Goal: Complete application form

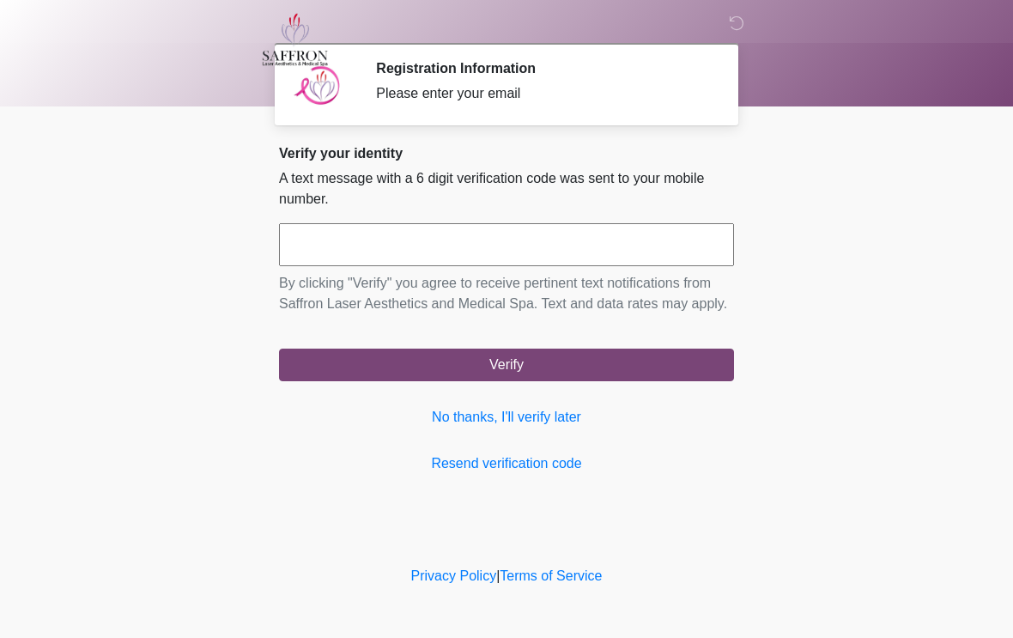
scroll to position [1, 0]
click at [335, 241] on input "text" at bounding box center [506, 244] width 455 height 43
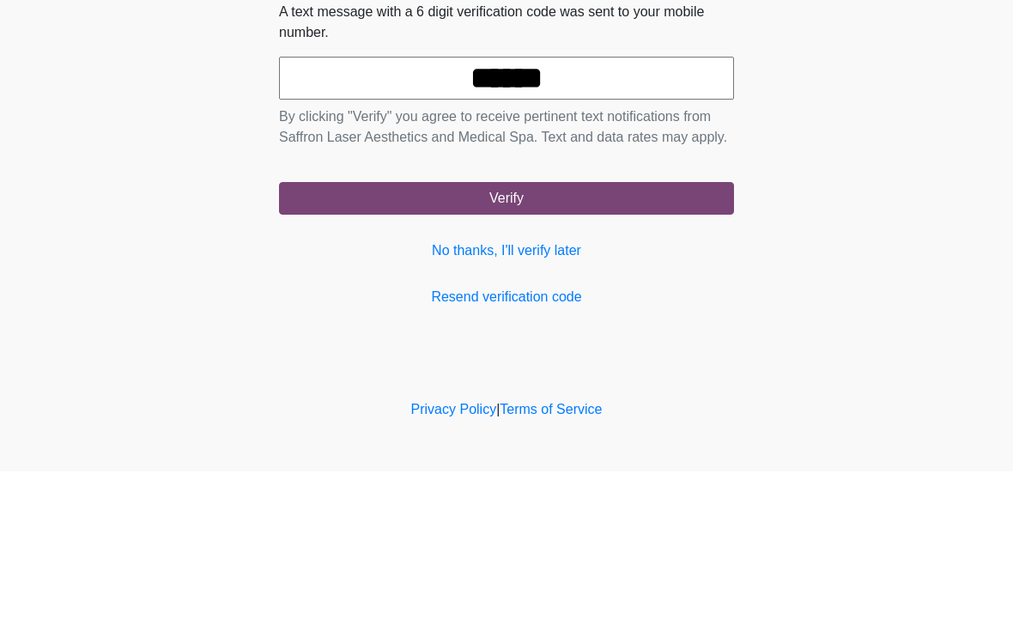
type input "******"
click at [482, 349] on button "Verify" at bounding box center [506, 365] width 455 height 33
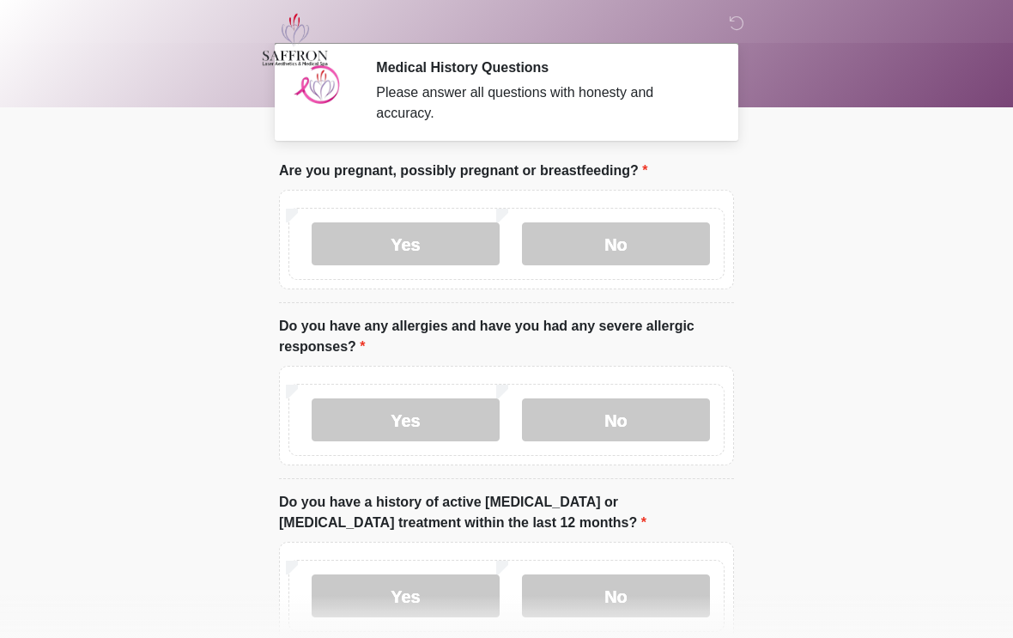
click at [562, 233] on label "No" at bounding box center [616, 243] width 188 height 43
click at [600, 413] on label "No" at bounding box center [616, 419] width 188 height 43
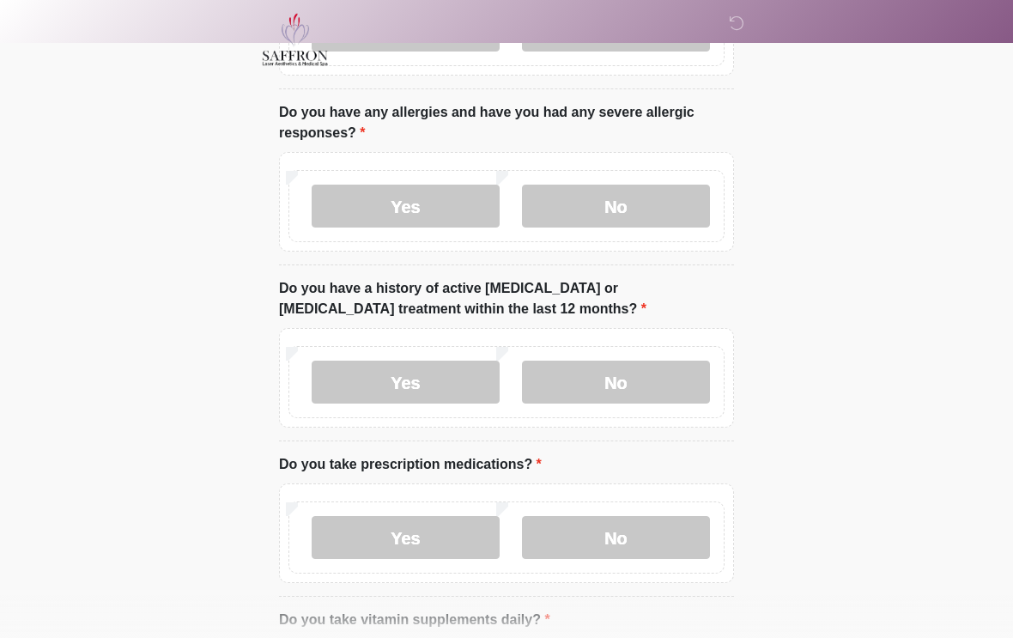
scroll to position [226, 0]
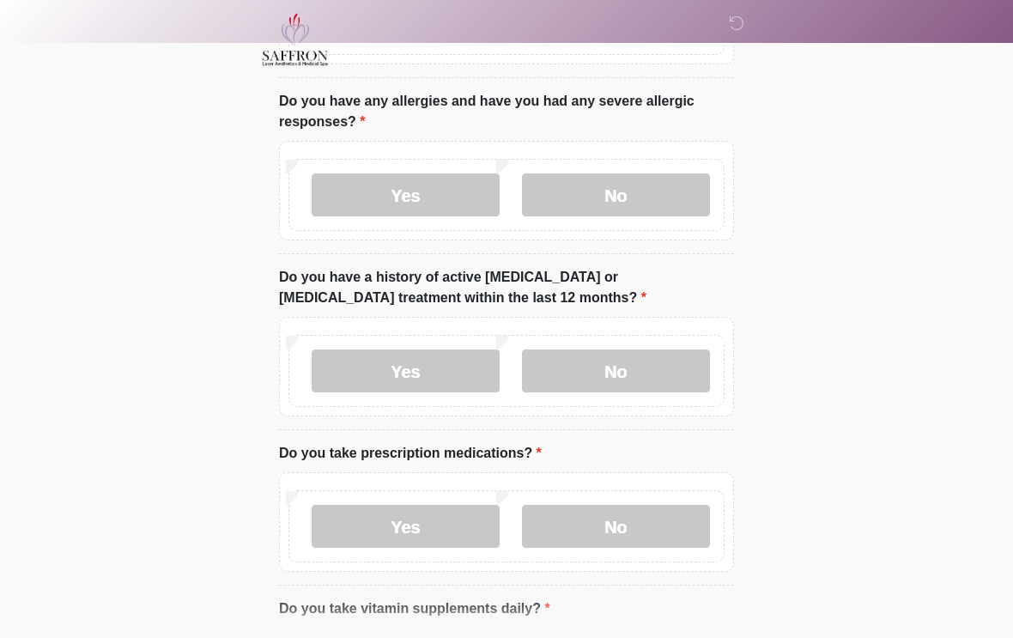
click at [579, 377] on label "No" at bounding box center [616, 370] width 188 height 43
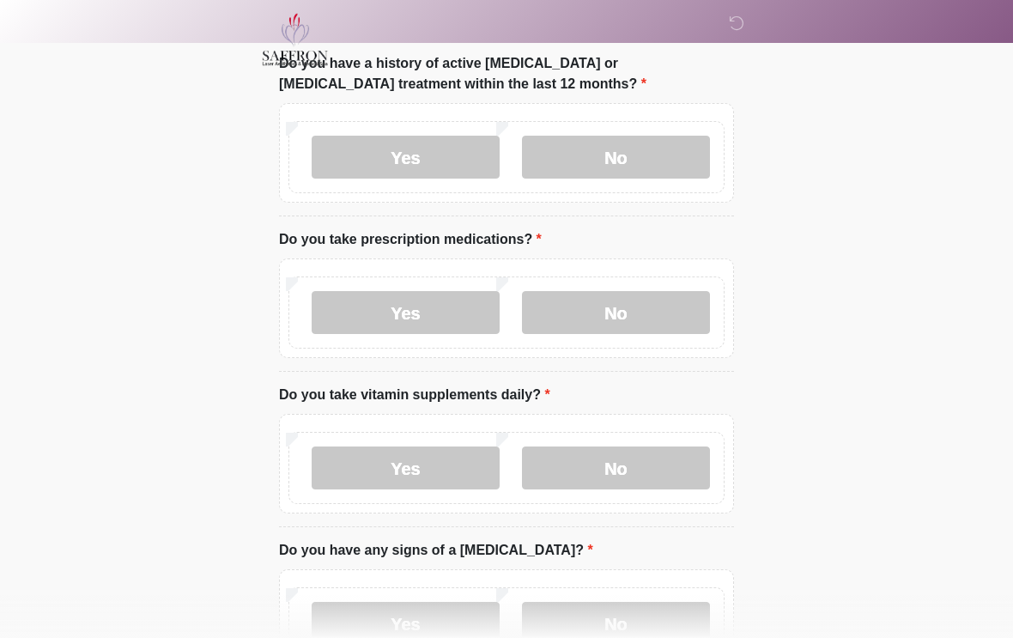
scroll to position [457, 0]
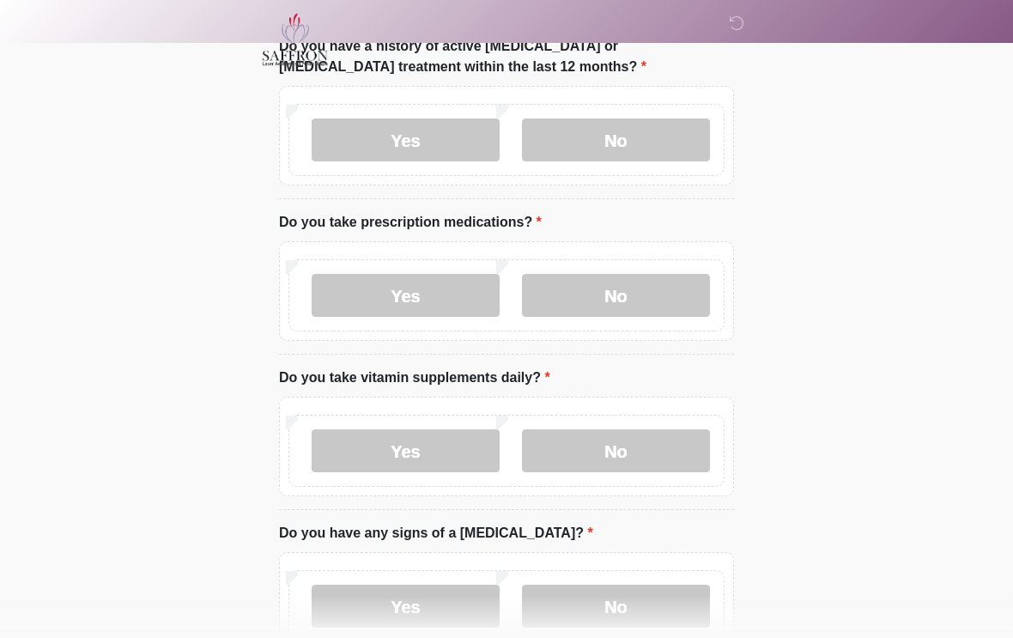
click at [360, 288] on label "Yes" at bounding box center [406, 295] width 188 height 43
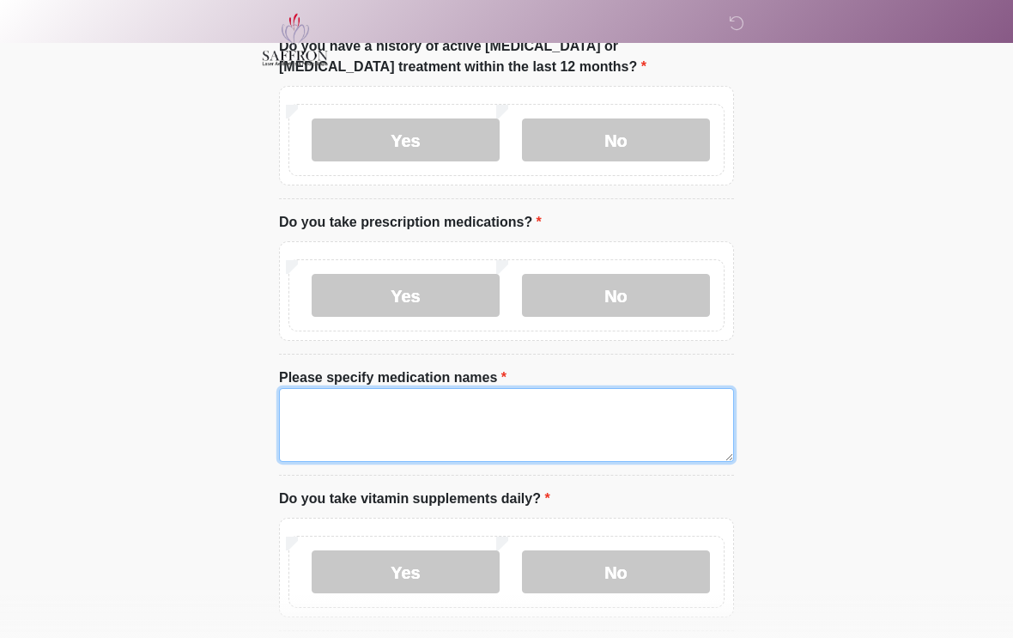
click at [355, 428] on textarea "Please specify medication names" at bounding box center [506, 425] width 455 height 74
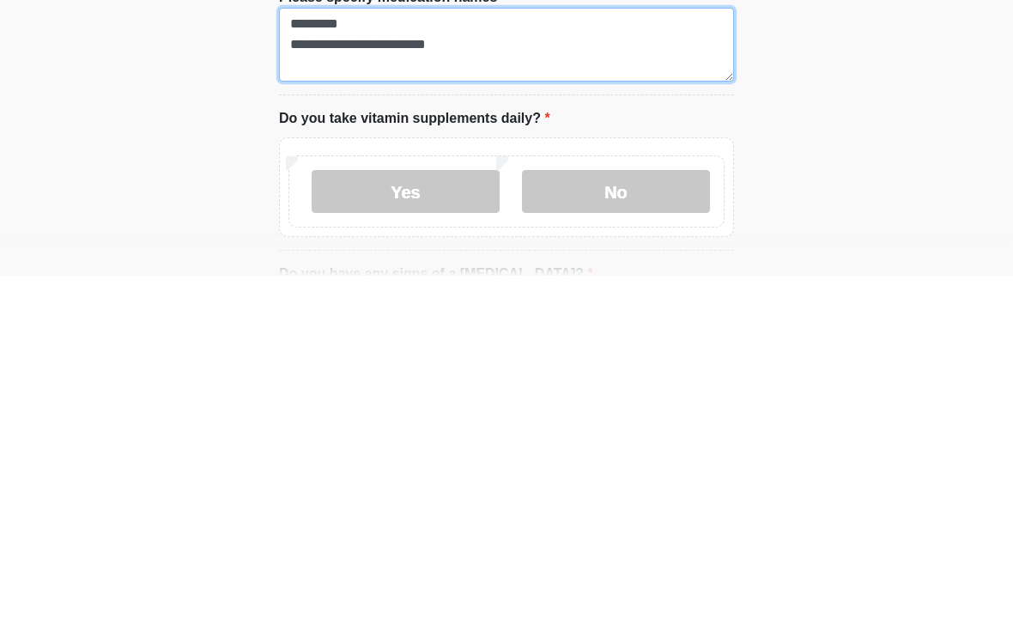
scroll to position [483, 0]
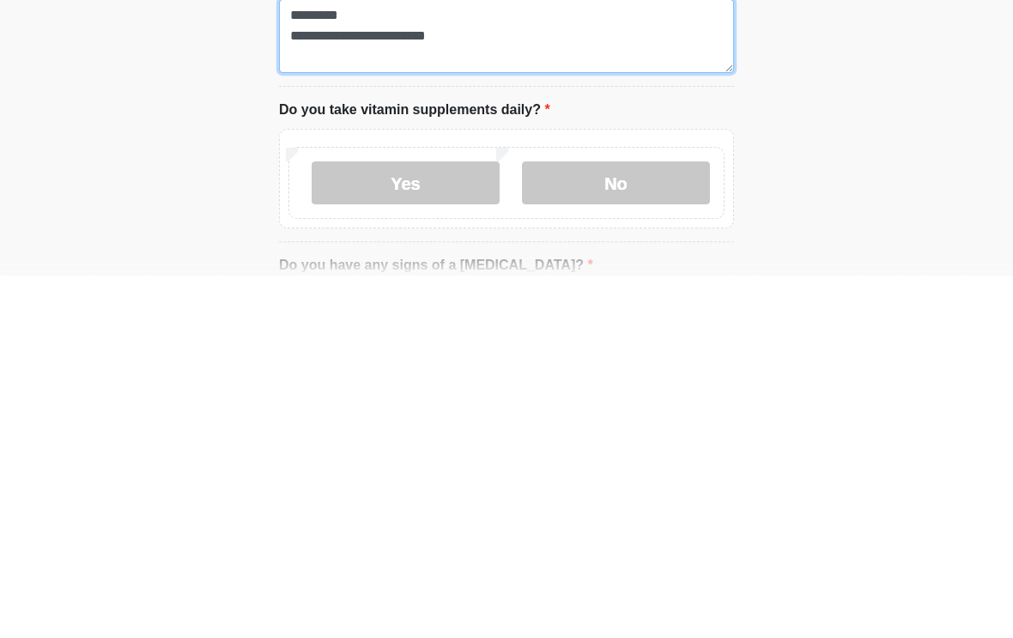
type textarea "**********"
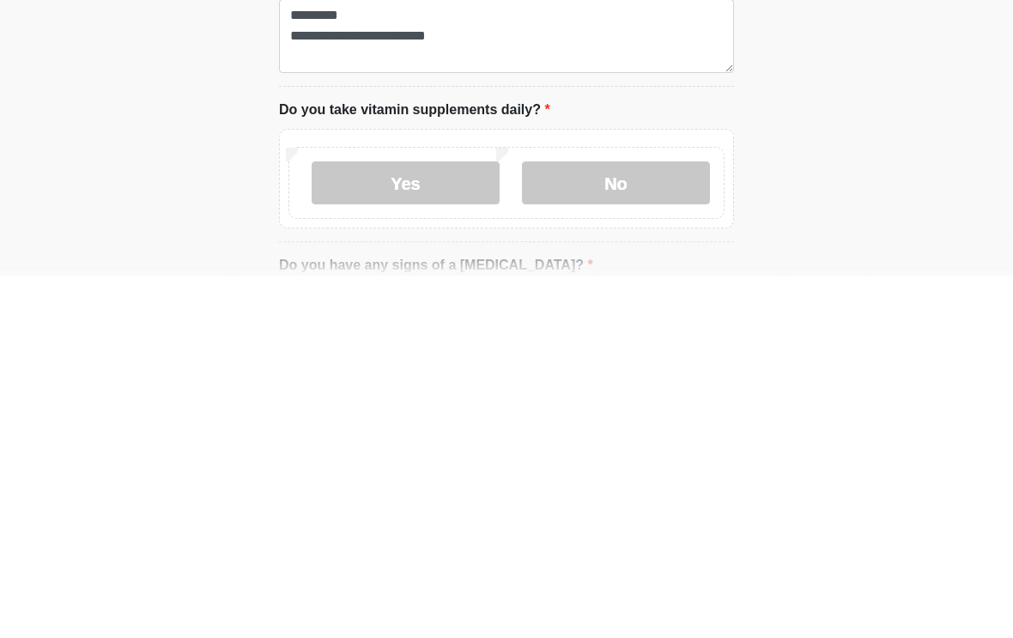
click at [593, 524] on label "No" at bounding box center [616, 545] width 188 height 43
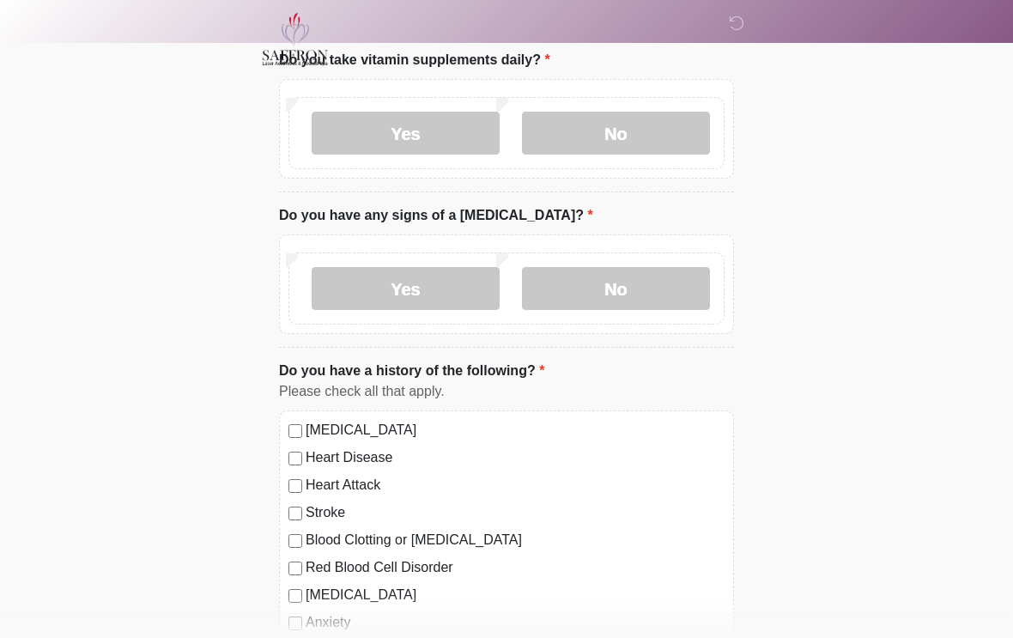
scroll to position [917, 0]
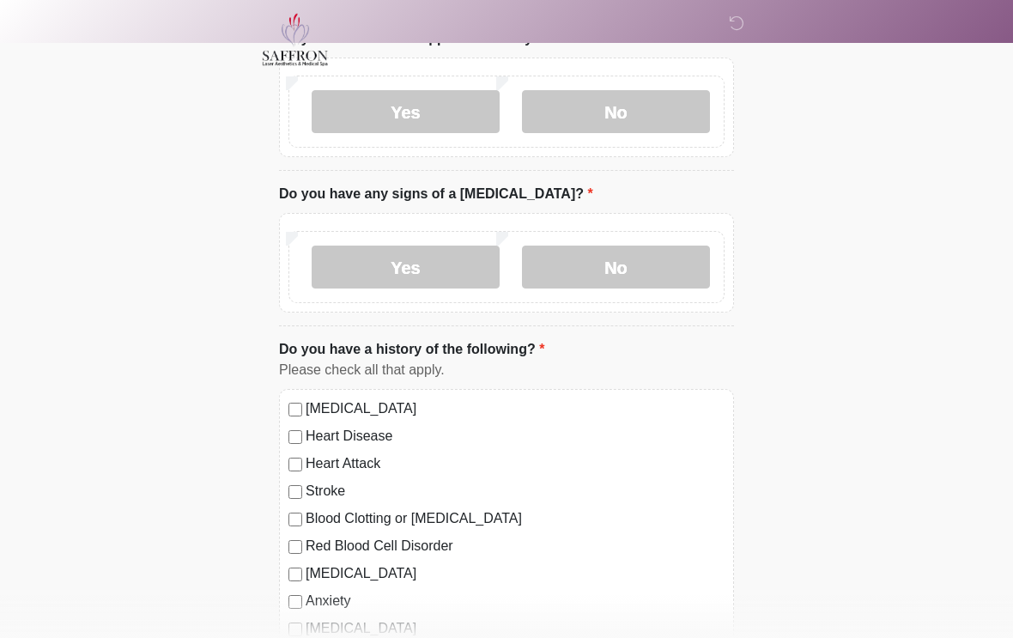
click at [592, 262] on label "No" at bounding box center [616, 267] width 188 height 43
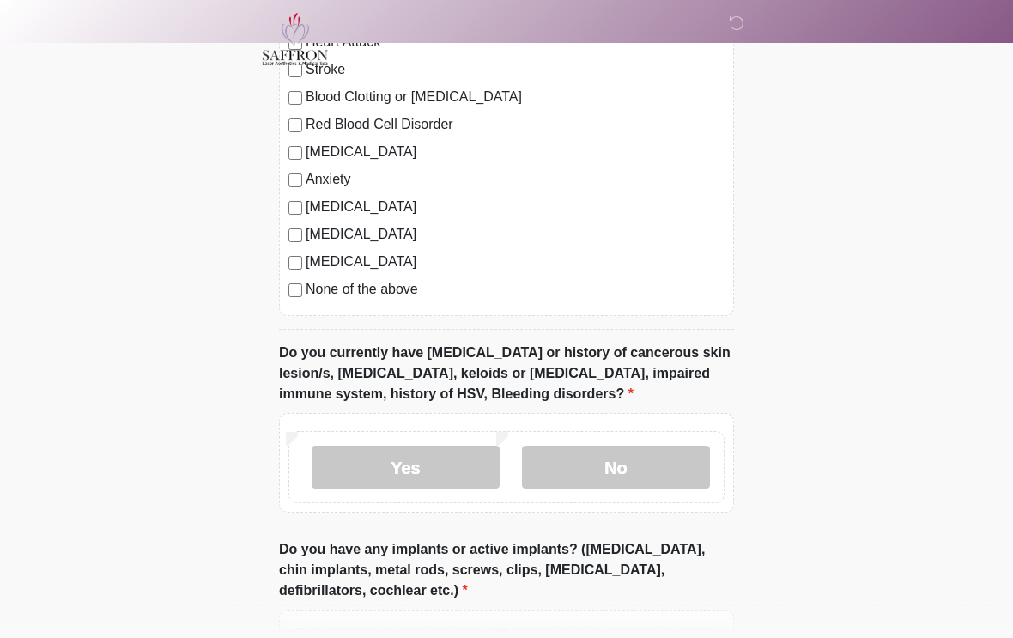
scroll to position [1339, 0]
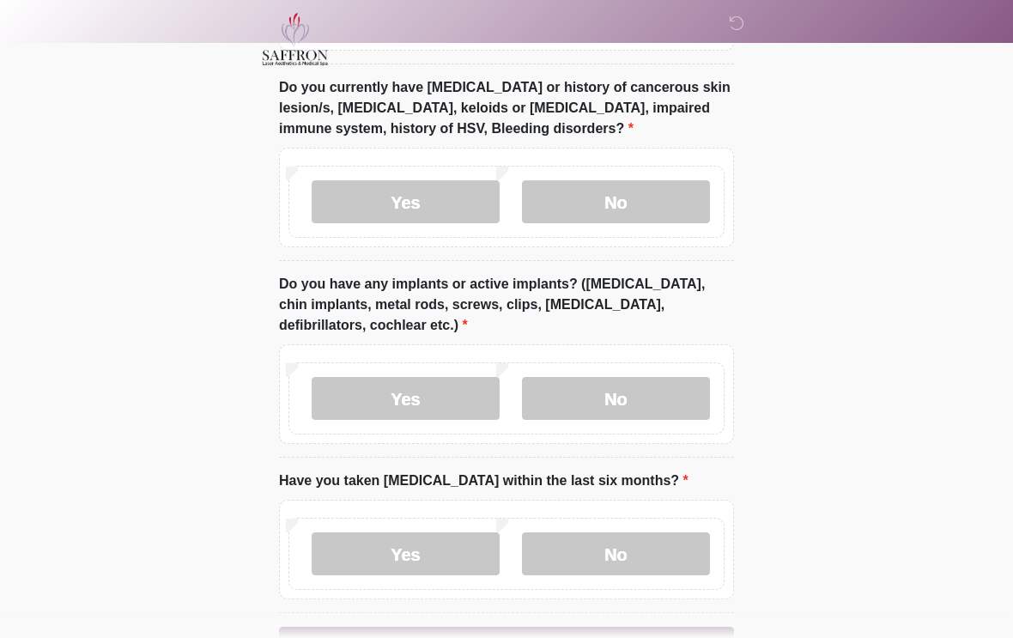
click at [568, 217] on label "No" at bounding box center [616, 202] width 188 height 43
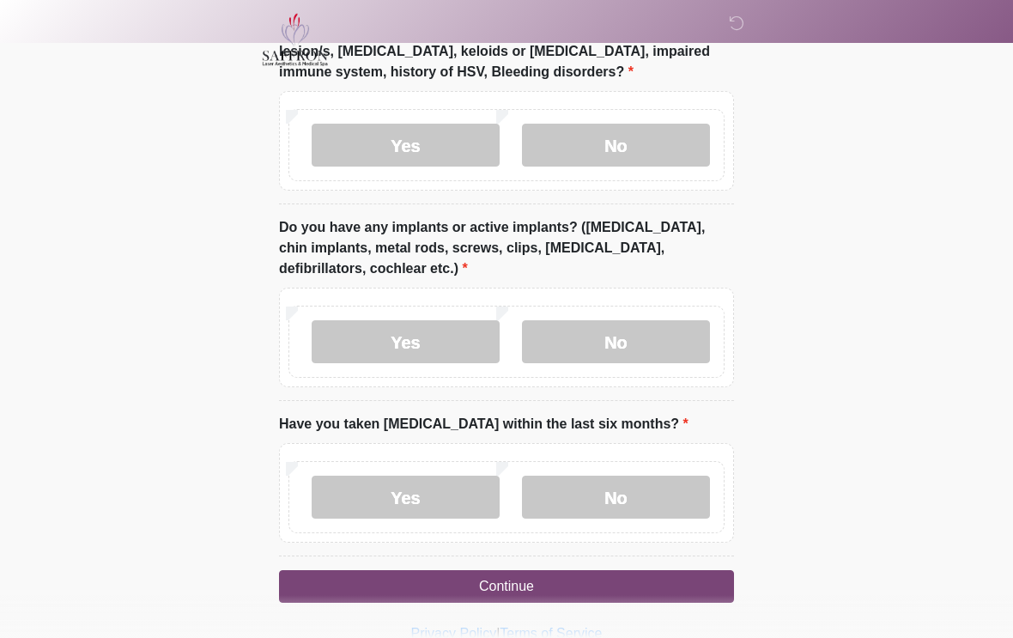
scroll to position [1685, 0]
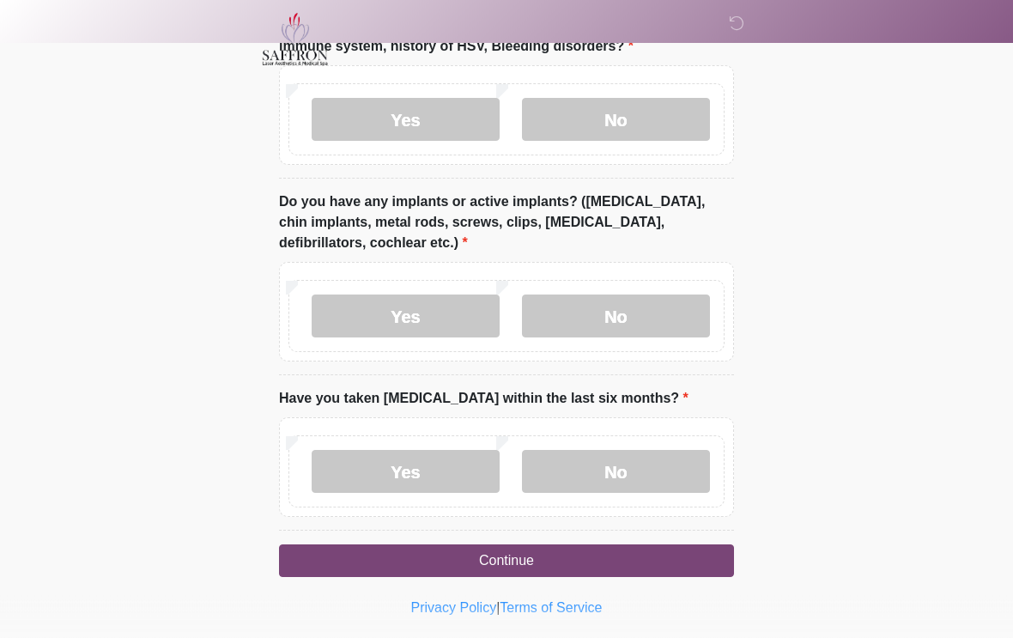
click at [575, 303] on label "No" at bounding box center [616, 316] width 188 height 43
click at [586, 471] on label "No" at bounding box center [616, 472] width 188 height 43
click at [504, 563] on button "Continue" at bounding box center [506, 561] width 455 height 33
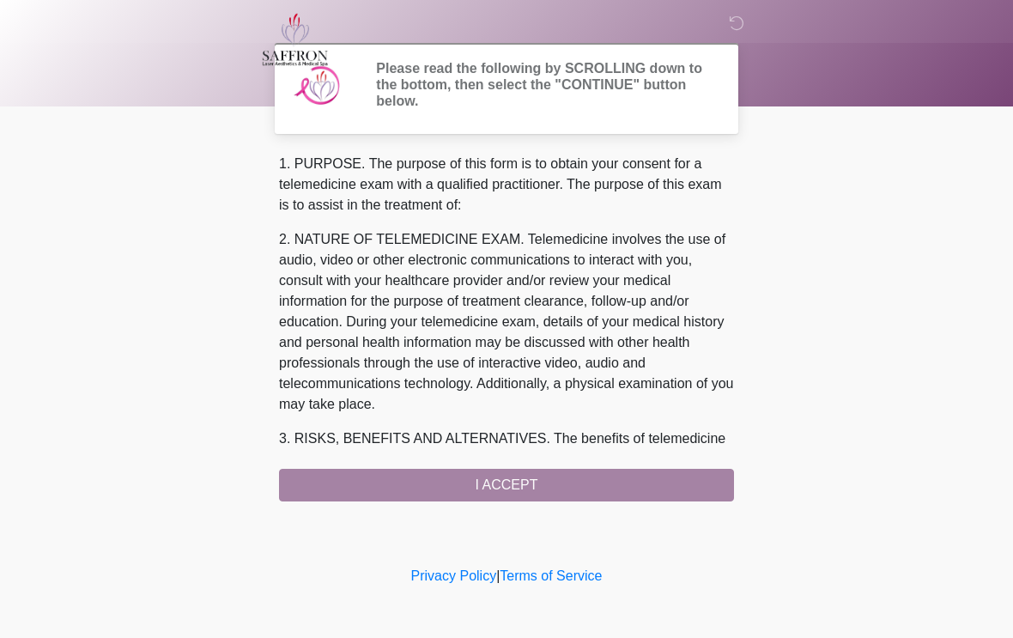
scroll to position [0, 0]
click at [418, 486] on div "1. PURPOSE. The purpose of this form is to obtain your consent for a telemedici…" at bounding box center [506, 328] width 455 height 348
click at [479, 494] on div "1. PURPOSE. The purpose of this form is to obtain your consent for a telemedici…" at bounding box center [506, 328] width 455 height 348
click at [496, 478] on div "1. PURPOSE. The purpose of this form is to obtain your consent for a telemedici…" at bounding box center [506, 328] width 455 height 348
click at [462, 471] on div "1. PURPOSE. The purpose of this form is to obtain your consent for a telemedici…" at bounding box center [506, 328] width 455 height 348
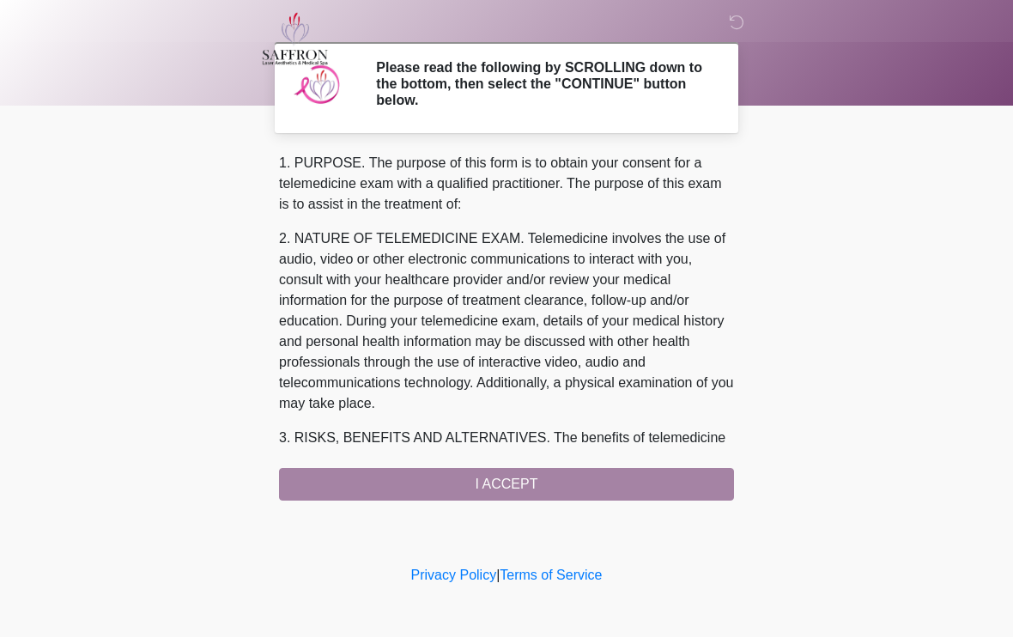
click at [461, 470] on div "1. PURPOSE. The purpose of this form is to obtain your consent for a telemedici…" at bounding box center [506, 328] width 455 height 348
click at [476, 478] on div "1. PURPOSE. The purpose of this form is to obtain your consent for a telemedici…" at bounding box center [506, 328] width 455 height 348
click at [406, 482] on div "1. PURPOSE. The purpose of this form is to obtain your consent for a telemedici…" at bounding box center [506, 328] width 455 height 348
click at [355, 465] on div "1. PURPOSE. The purpose of this form is to obtain your consent for a telemedici…" at bounding box center [506, 328] width 455 height 348
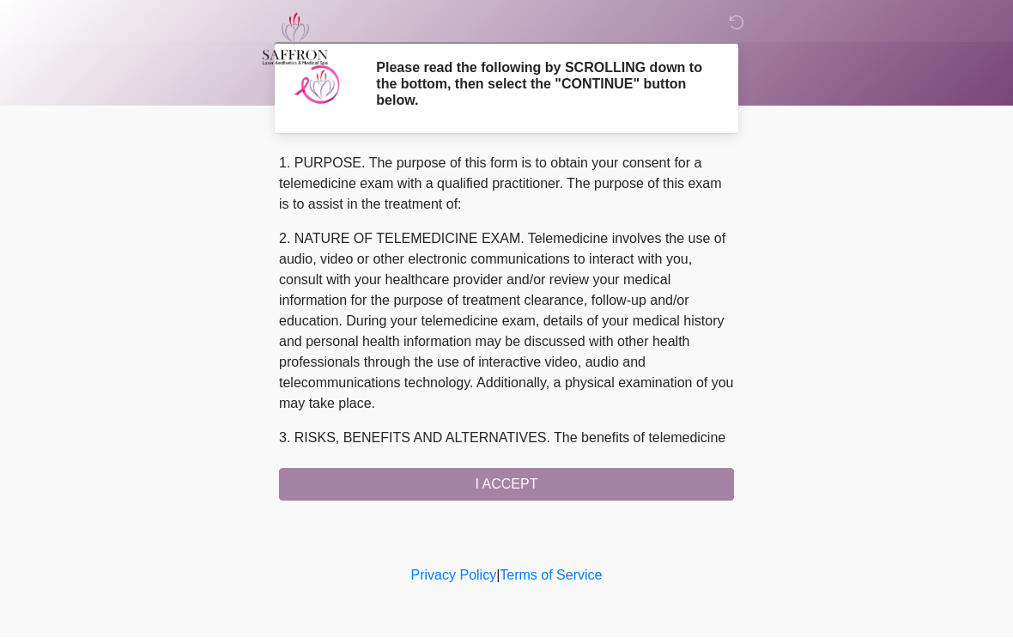
click at [390, 493] on div "1. PURPOSE. The purpose of this form is to obtain your consent for a telemedici…" at bounding box center [506, 328] width 455 height 348
click at [474, 503] on div "‎ ‎ ‎ Please read the following by SCROLLING down to the bottom, then select th…" at bounding box center [506, 281] width 515 height 528
click at [491, 500] on div "‎ ‎ ‎ Please read the following by SCROLLING down to the bottom, then select th…" at bounding box center [506, 281] width 515 height 528
click at [357, 477] on div "1. PURPOSE. The purpose of this form is to obtain your consent for a telemedici…" at bounding box center [506, 328] width 455 height 348
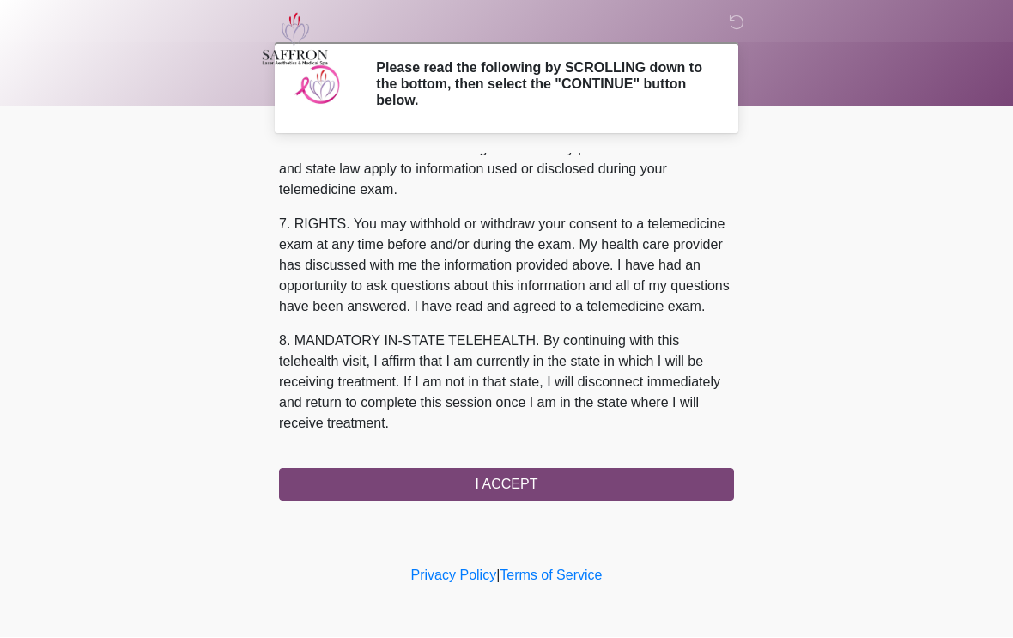
scroll to position [743, 0]
click at [465, 494] on button "I ACCEPT" at bounding box center [506, 485] width 455 height 33
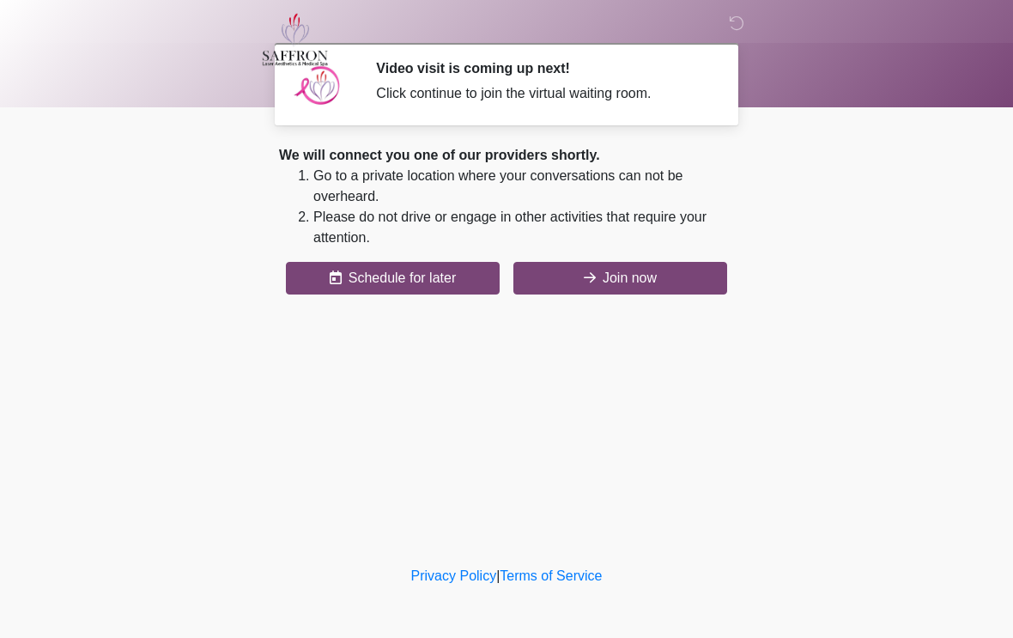
click at [578, 281] on button "Join now" at bounding box center [620, 278] width 214 height 33
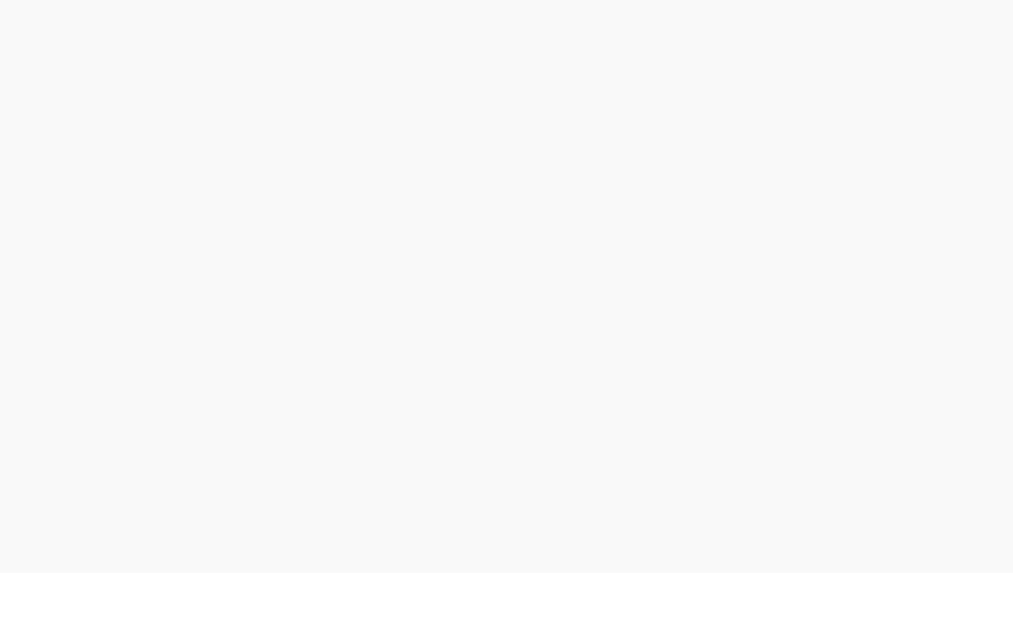
scroll to position [5, 0]
